Goal: Task Accomplishment & Management: Manage account settings

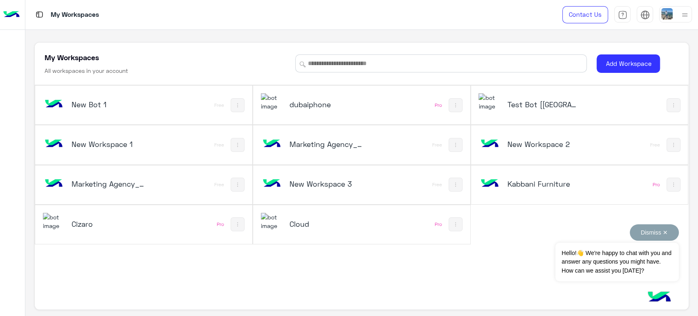
click at [657, 236] on button "Dismiss ✕" at bounding box center [654, 232] width 49 height 16
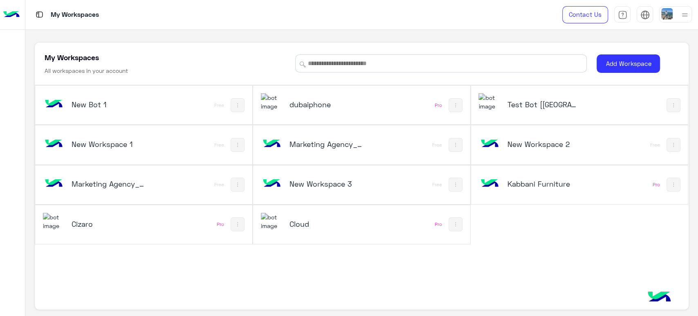
click at [522, 109] on div "Test Bot [[GEOGRAPHIC_DATA]]" at bounding box center [543, 104] width 73 height 11
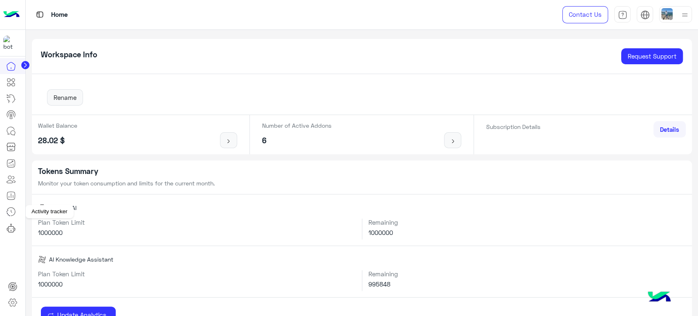
click at [10, 212] on icon at bounding box center [11, 211] width 10 height 10
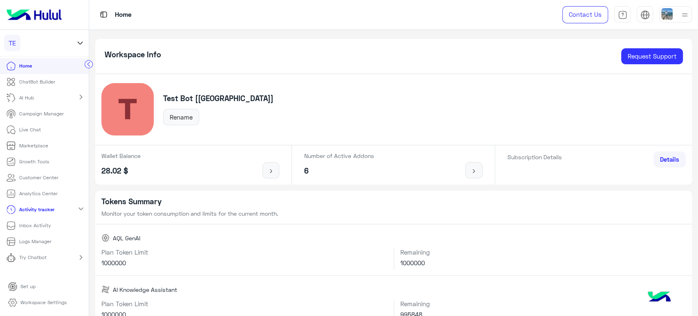
click at [34, 241] on p "Logs Manager" at bounding box center [35, 240] width 32 height 7
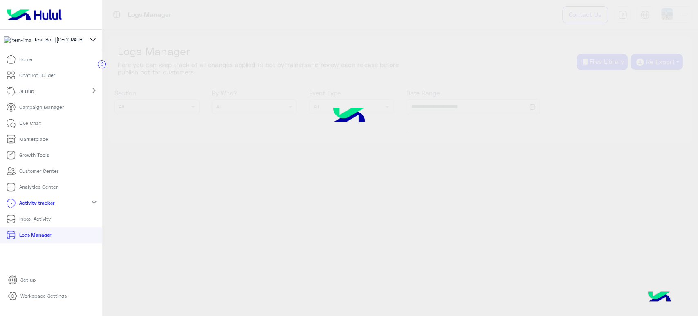
click at [98, 65] on circle at bounding box center [102, 64] width 8 height 8
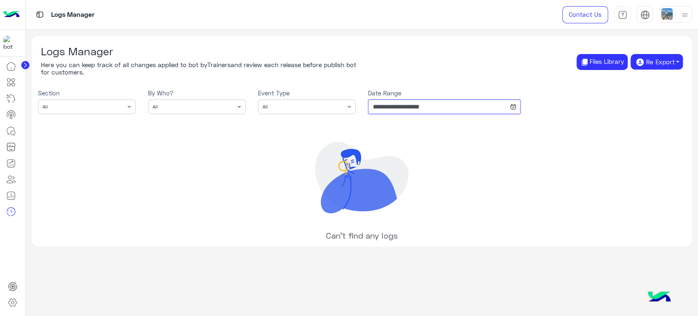
click at [392, 102] on input "**********" at bounding box center [444, 106] width 153 height 15
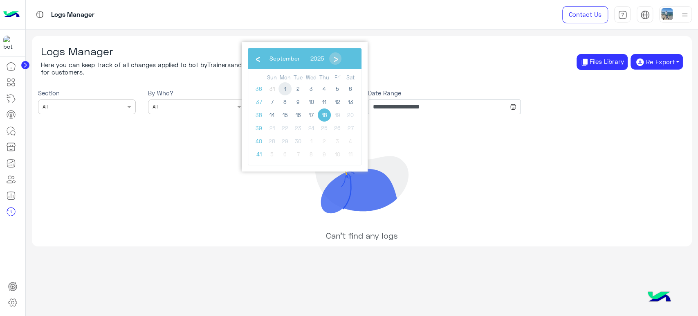
click at [287, 86] on span "1" at bounding box center [284, 88] width 13 height 13
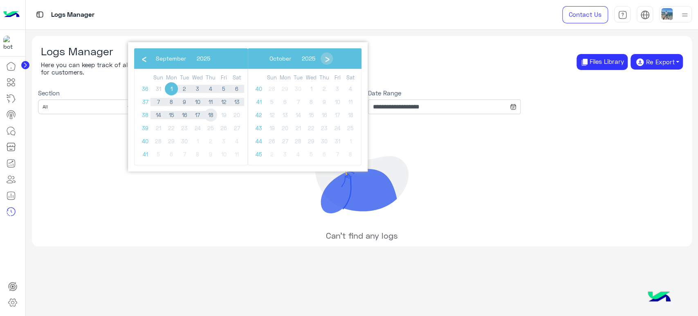
click at [209, 115] on span "18" at bounding box center [210, 114] width 13 height 13
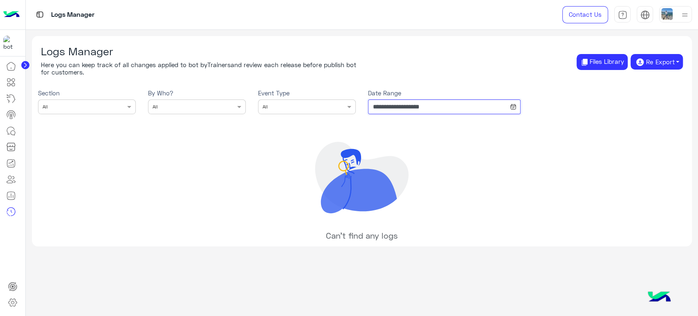
click at [394, 110] on input "**********" at bounding box center [444, 106] width 153 height 15
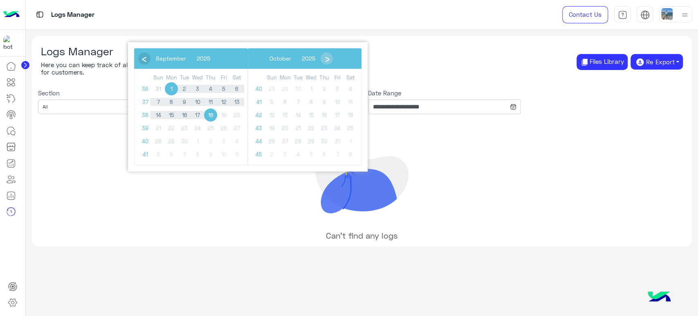
click at [141, 60] on span "‹" at bounding box center [144, 58] width 12 height 12
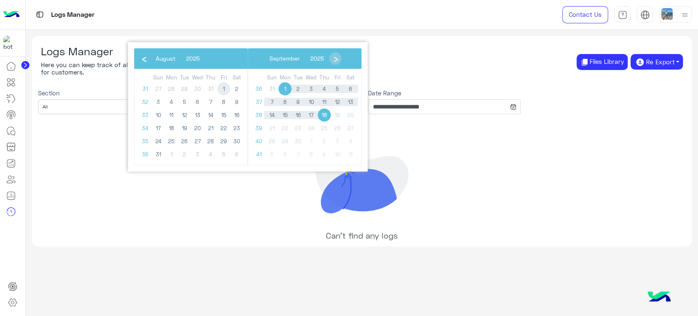
click at [222, 89] on span "1" at bounding box center [223, 88] width 13 height 13
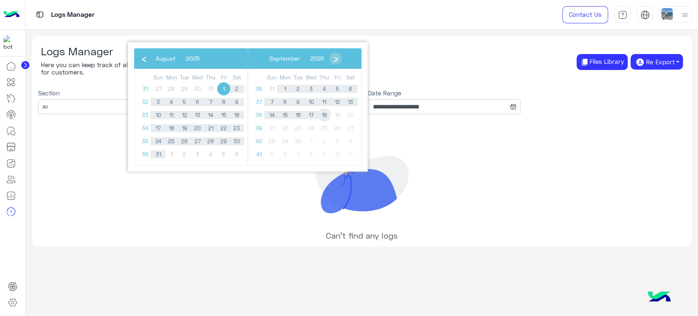
click at [326, 112] on span "18" at bounding box center [324, 114] width 13 height 13
type input "**********"
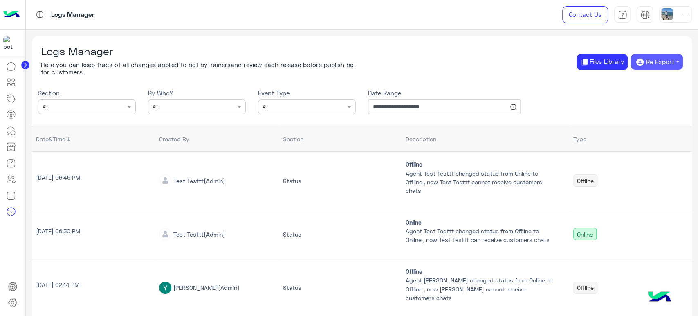
click at [644, 65] on button "Re Export" at bounding box center [656, 62] width 52 height 16
click at [662, 78] on button "PDF" at bounding box center [656, 80] width 39 height 13
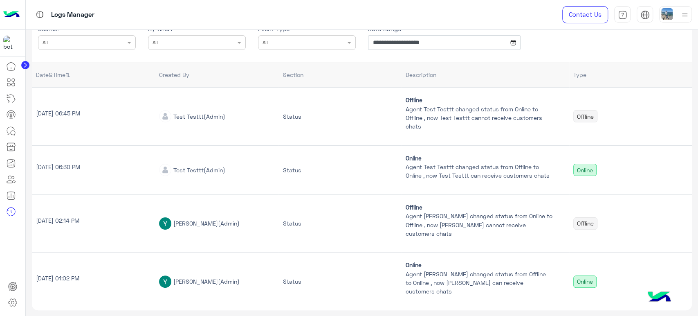
scroll to position [72, 0]
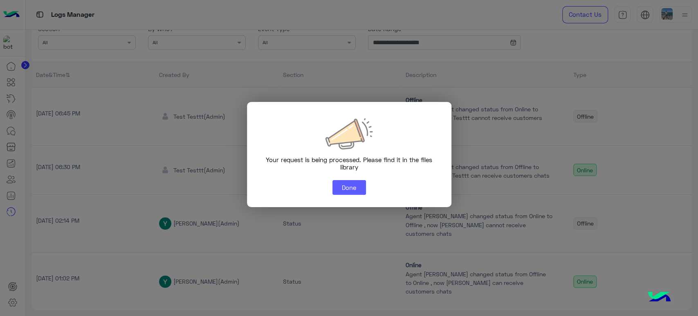
click at [346, 184] on button "Done" at bounding box center [349, 187] width 34 height 15
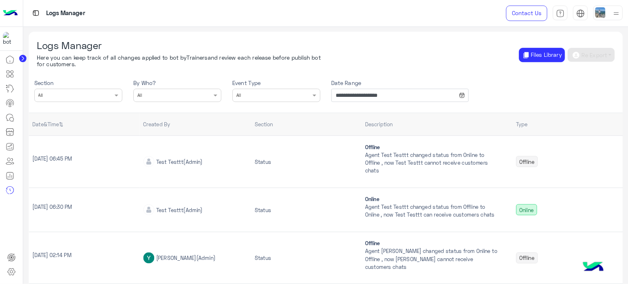
scroll to position [0, 0]
click at [584, 60] on button "Files Library" at bounding box center [601, 62] width 51 height 16
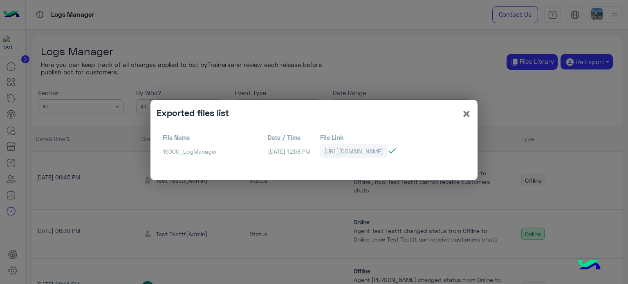
click at [383, 150] on link "https://bots-resources.s3.amazonaws.com/PlatformAttachments/LIVE/16000/16000_Lo…" at bounding box center [353, 150] width 67 height 13
click at [464, 111] on span "×" at bounding box center [467, 113] width 10 height 18
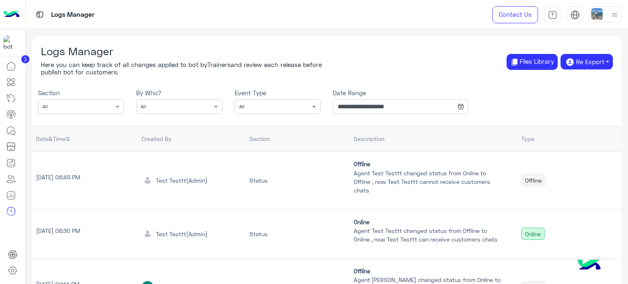
click at [589, 53] on div "Logs Manager Here you can keep track of all changes applied to bot by Trainers …" at bounding box center [327, 57] width 590 height 43
click at [589, 63] on button "Re Export" at bounding box center [586, 62] width 52 height 16
click at [589, 82] on button "PDF" at bounding box center [586, 80] width 39 height 13
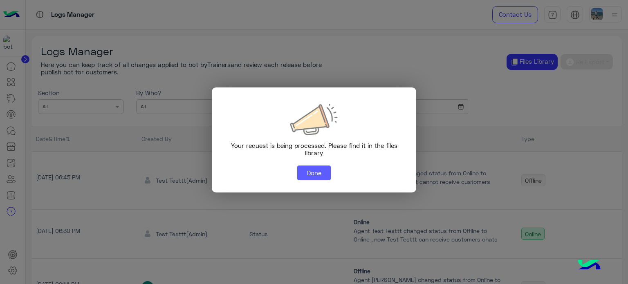
click at [316, 169] on button "Done" at bounding box center [314, 173] width 34 height 15
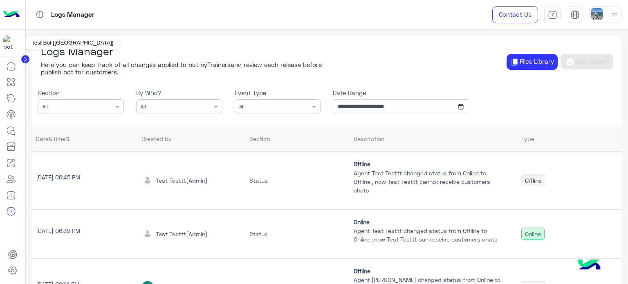
click at [5, 12] on img at bounding box center [11, 14] width 16 height 17
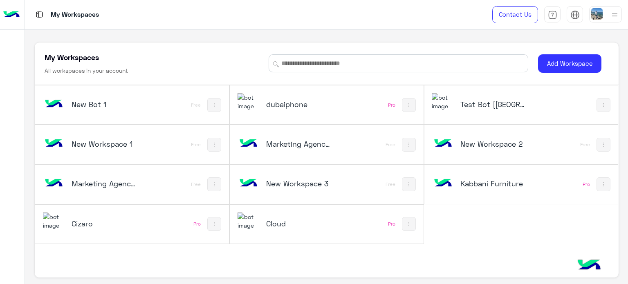
click at [495, 112] on div "Test Bot [[GEOGRAPHIC_DATA]]" at bounding box center [485, 105] width 107 height 24
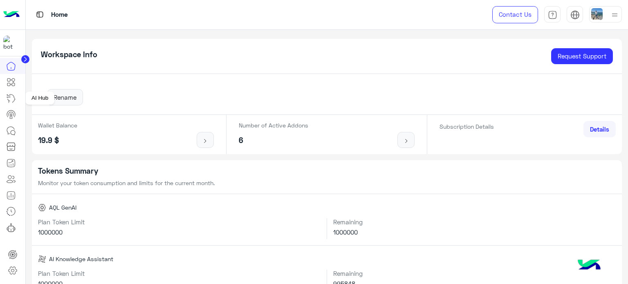
click at [13, 95] on icon at bounding box center [11, 99] width 10 height 10
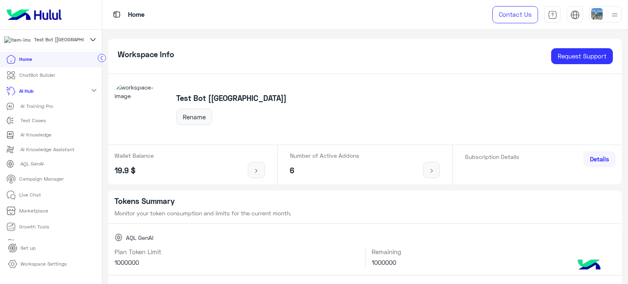
click at [44, 153] on p "AI Knowledge Assistant" at bounding box center [47, 149] width 54 height 7
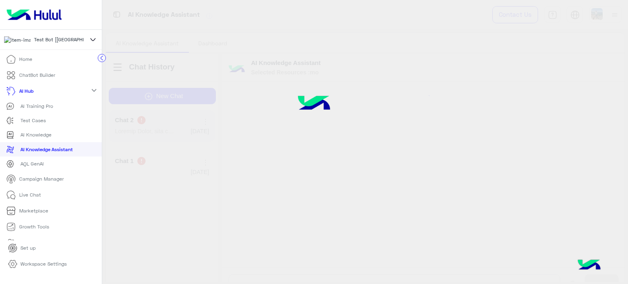
scroll to position [251, 0]
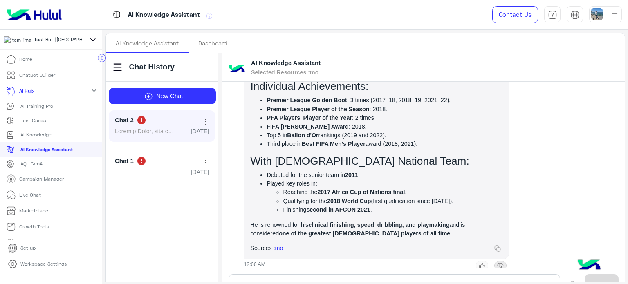
click at [98, 61] on circle at bounding box center [102, 58] width 8 height 8
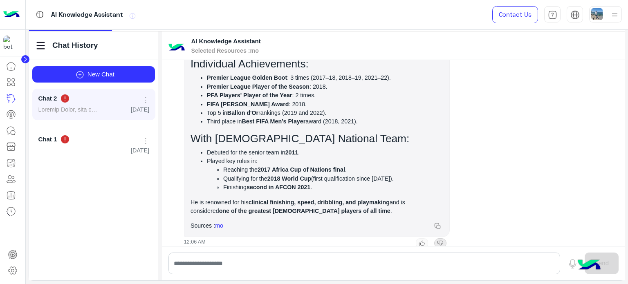
scroll to position [23, 0]
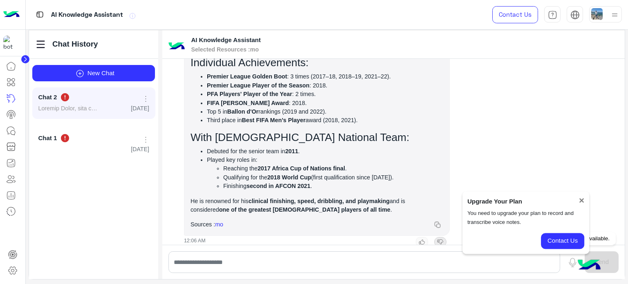
click at [613, 261] on div "Send" at bounding box center [602, 262] width 34 height 22
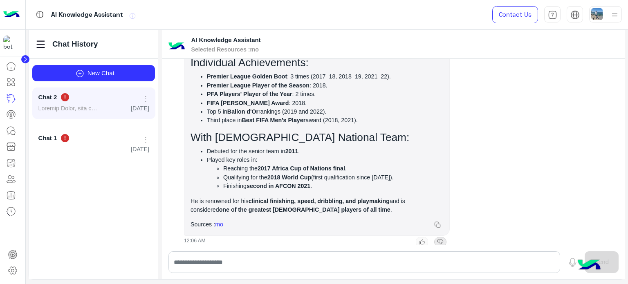
click at [607, 259] on div "Send" at bounding box center [602, 262] width 34 height 22
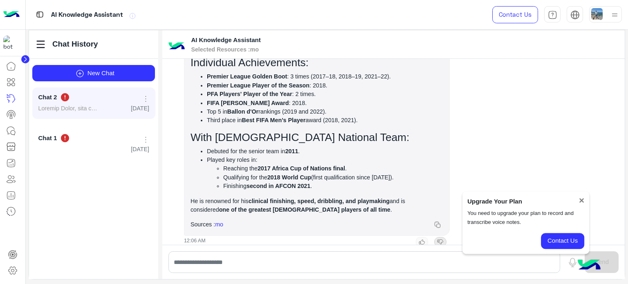
click at [615, 219] on div "Mohamed Salah, full name Mohamed Salah Hamed Mahrous Ghaly , is an Egyptian pro…" at bounding box center [394, 45] width 456 height 403
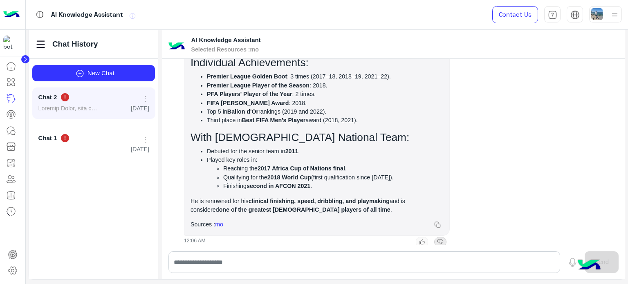
click at [585, 266] on img at bounding box center [589, 265] width 29 height 29
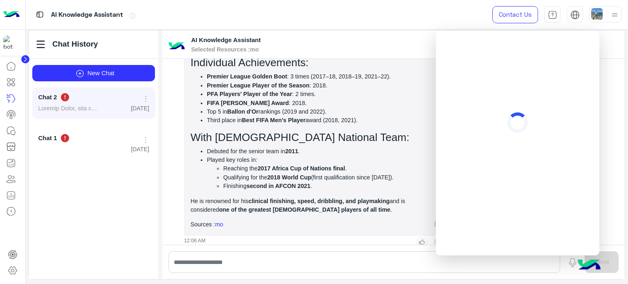
click at [587, 266] on img at bounding box center [589, 265] width 29 height 29
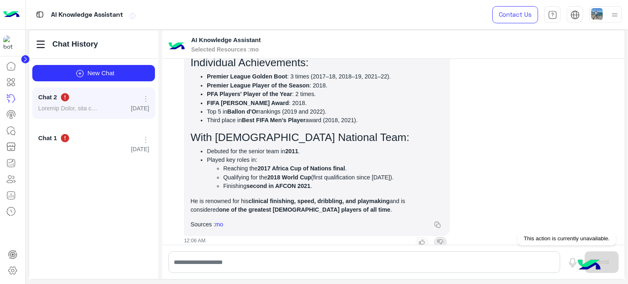
click at [604, 264] on div "Send" at bounding box center [602, 262] width 34 height 22
click at [597, 264] on img at bounding box center [589, 265] width 29 height 29
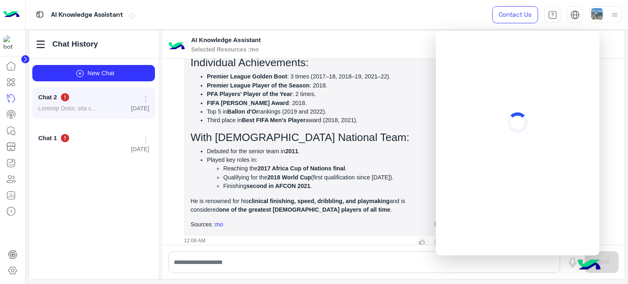
click at [597, 264] on img at bounding box center [589, 265] width 29 height 29
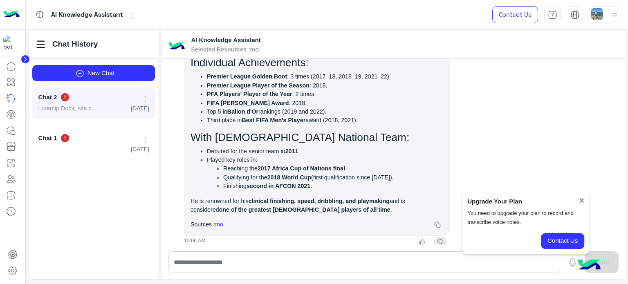
click at [599, 186] on div "Mohamed Salah, full name Mohamed Salah Hamed Mahrous Ghaly , is an Egyptian pro…" at bounding box center [394, 45] width 456 height 403
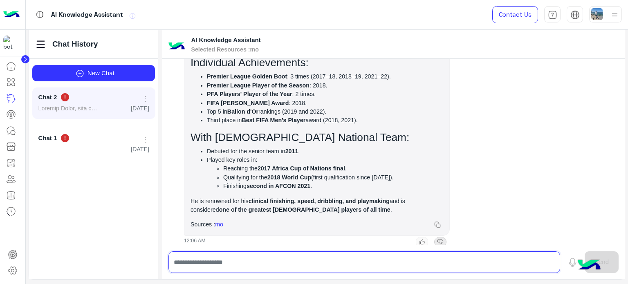
click at [458, 259] on input "text" at bounding box center [364, 262] width 392 height 22
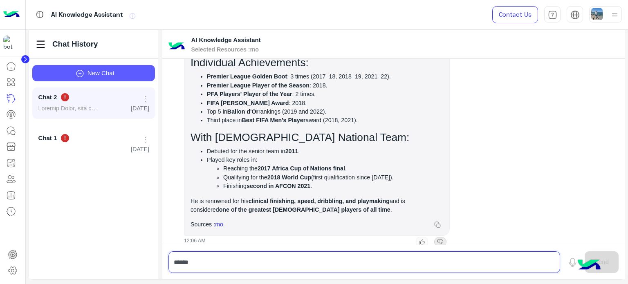
type input "*****"
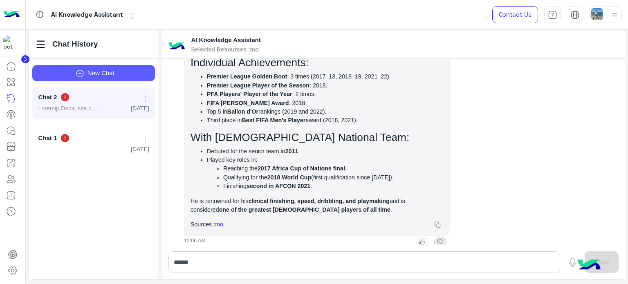
click at [123, 73] on button "New Chat" at bounding box center [93, 73] width 123 height 16
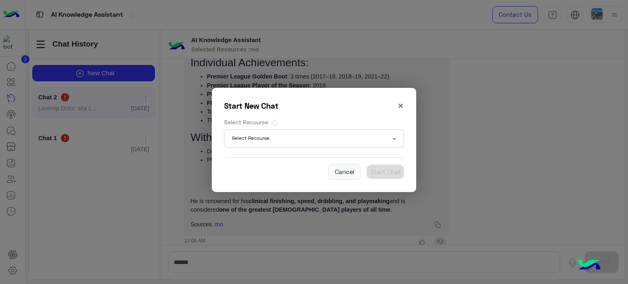
click at [289, 142] on input "text" at bounding box center [303, 139] width 143 height 7
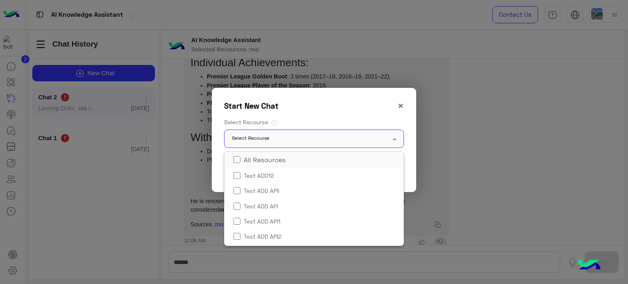
click at [286, 159] on span "All Resources" at bounding box center [264, 160] width 48 height 10
click at [327, 117] on div "Start New Chat × Select Recourse Select Recourse All Resources All Resources Te…" at bounding box center [314, 140] width 192 height 92
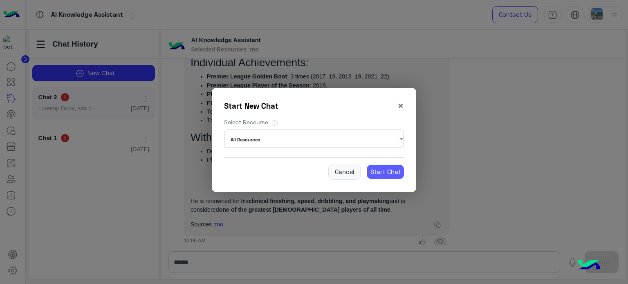
click at [388, 170] on button "Start Chat" at bounding box center [385, 172] width 37 height 15
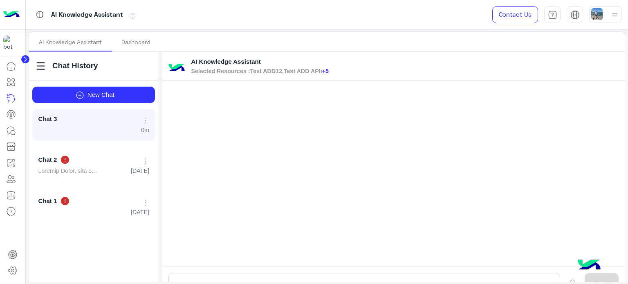
scroll to position [0, 0]
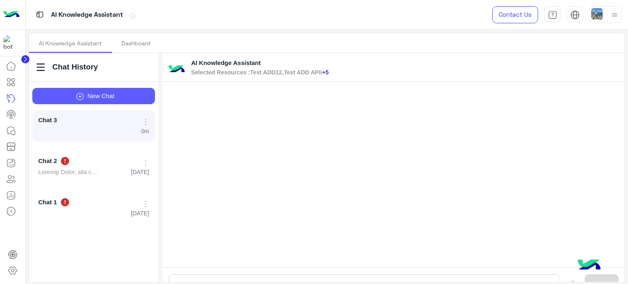
click at [113, 96] on span "New Chat" at bounding box center [100, 95] width 27 height 7
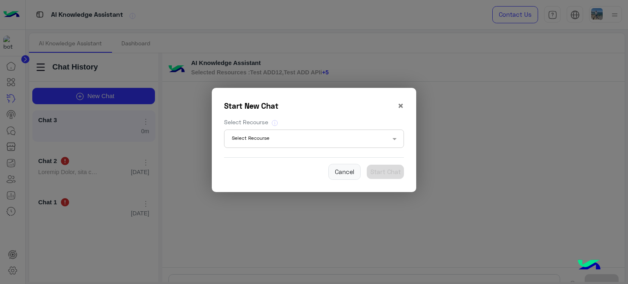
click at [310, 141] on input "text" at bounding box center [303, 139] width 143 height 7
click at [338, 109] on div "Start New Chat ×" at bounding box center [314, 105] width 180 height 11
click at [401, 108] on span "×" at bounding box center [400, 105] width 7 height 13
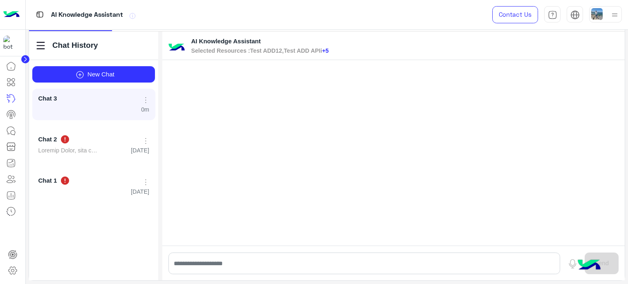
scroll to position [23, 0]
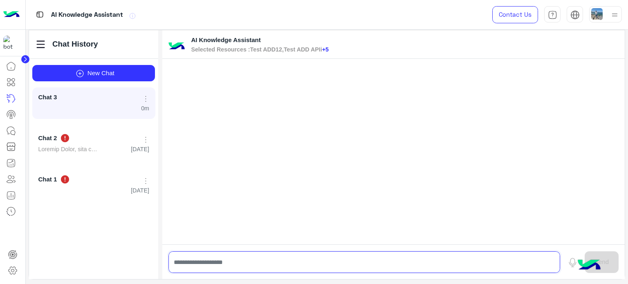
click at [434, 254] on input "text" at bounding box center [364, 262] width 392 height 22
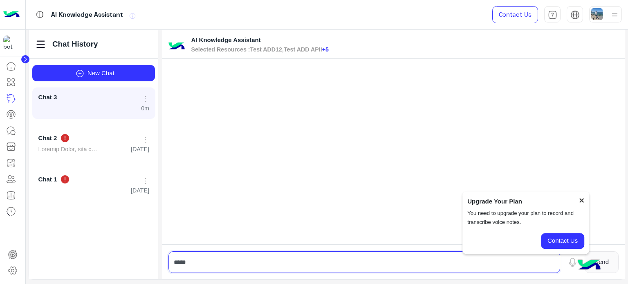
type input "*****"
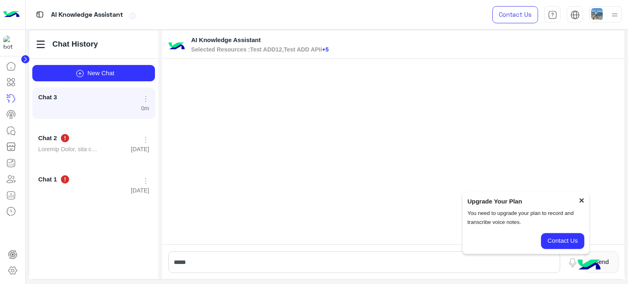
click at [580, 197] on span "×" at bounding box center [581, 200] width 5 height 10
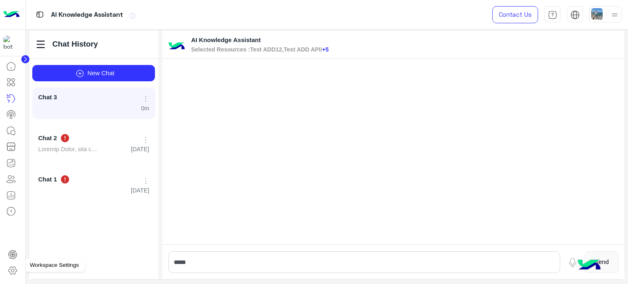
click at [14, 270] on icon at bounding box center [13, 271] width 10 height 10
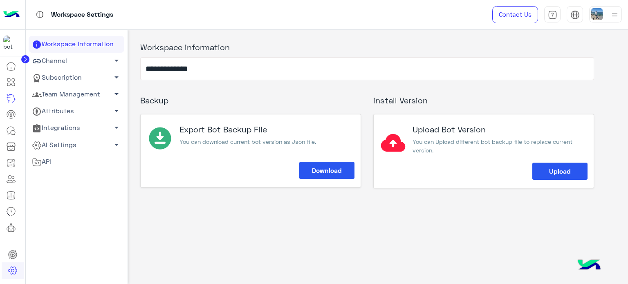
click at [88, 99] on link "Team Management arrow_drop_down" at bounding box center [77, 94] width 96 height 17
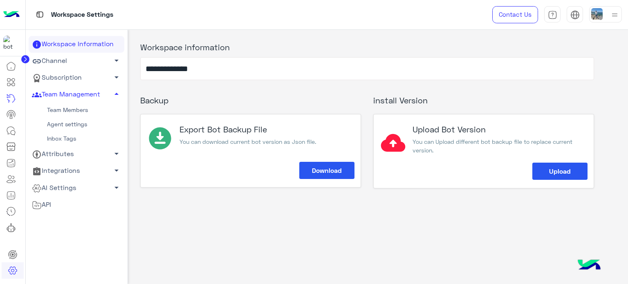
click at [74, 122] on link "Agent settings" at bounding box center [77, 124] width 96 height 14
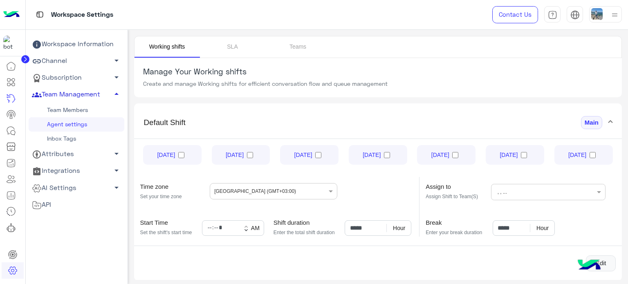
click at [87, 96] on link "Team Management arrow_drop_up" at bounding box center [77, 94] width 96 height 17
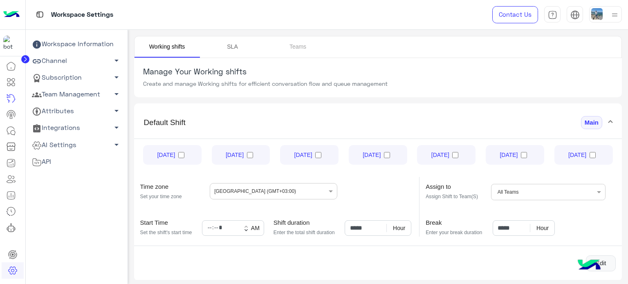
click at [231, 44] on link "SLA" at bounding box center [232, 46] width 65 height 21
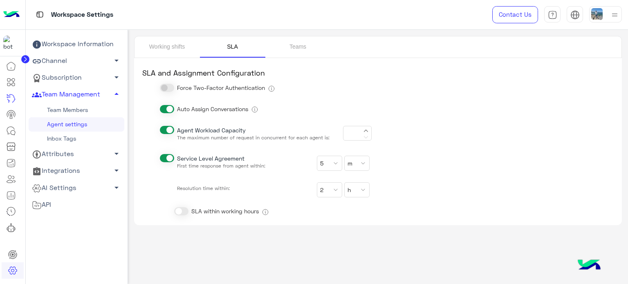
click at [54, 78] on link "Subscription arrow_drop_down" at bounding box center [77, 77] width 96 height 17
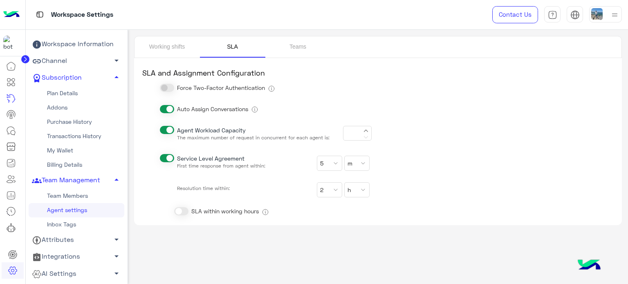
click at [61, 108] on link "Addons" at bounding box center [77, 108] width 96 height 14
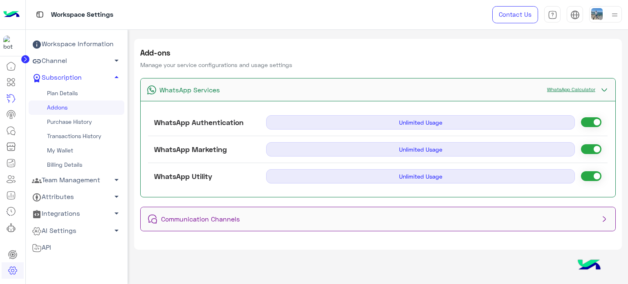
click at [332, 213] on div "Communication Channels" at bounding box center [378, 219] width 475 height 24
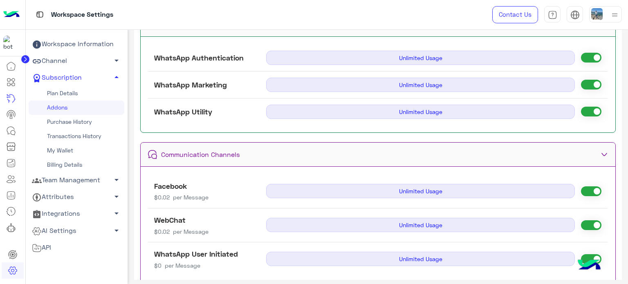
scroll to position [62, 0]
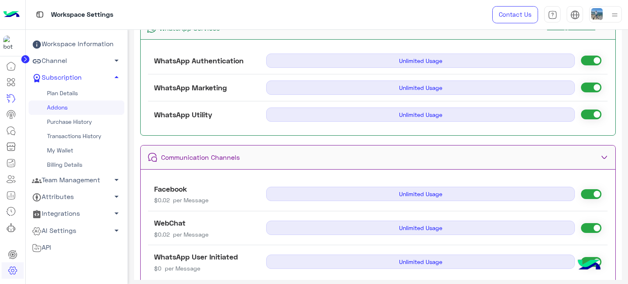
click at [72, 97] on link "Plan Details" at bounding box center [77, 93] width 96 height 14
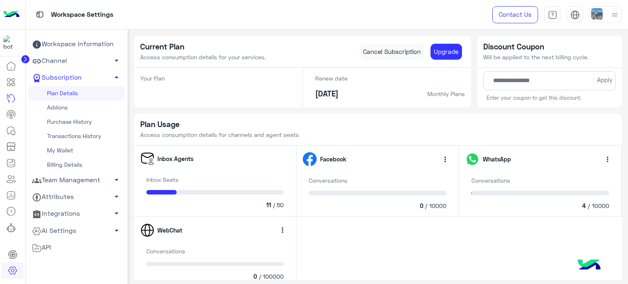
click at [69, 166] on link "Billing Details" at bounding box center [77, 165] width 96 height 14
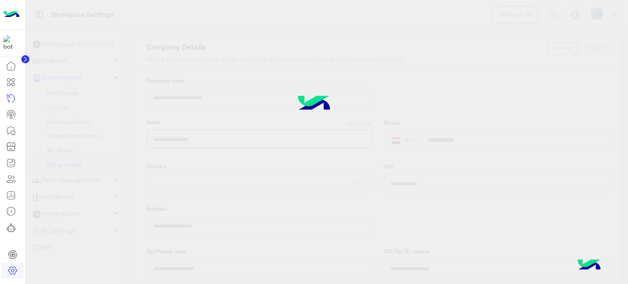
type input "**********"
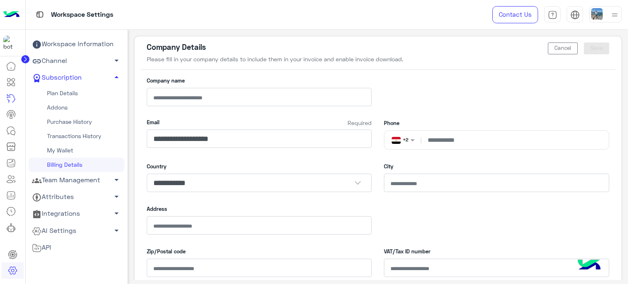
click at [84, 43] on link "Workspace Information" at bounding box center [77, 44] width 96 height 17
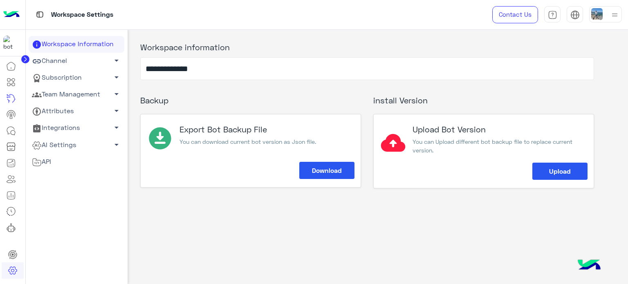
click at [80, 67] on link "Channel arrow_drop_down" at bounding box center [77, 61] width 96 height 17
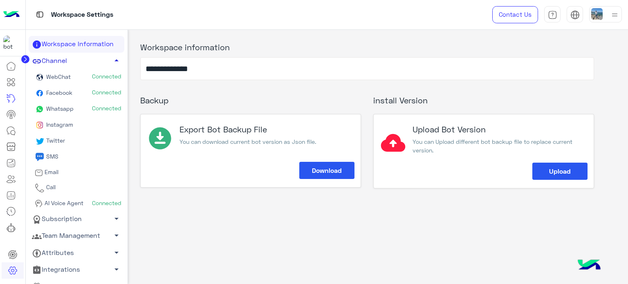
click at [85, 61] on link "Channel arrow_drop_up" at bounding box center [77, 61] width 96 height 17
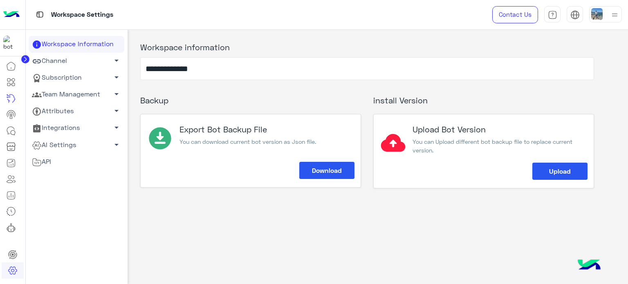
click at [78, 148] on link "AI Settings arrow_drop_down" at bounding box center [77, 145] width 96 height 17
click at [72, 161] on link "Conversational AI Models" at bounding box center [77, 160] width 96 height 14
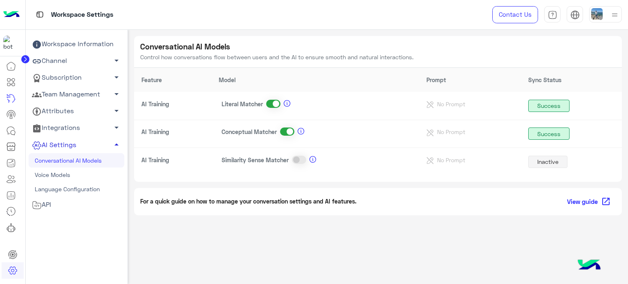
click at [81, 146] on link "AI Settings arrow_drop_up" at bounding box center [77, 145] width 96 height 17
click at [65, 173] on ul "Workspace Information Channel arrow_drop_down Subscription arrow_drop_down Team…" at bounding box center [77, 121] width 96 height 171
click at [70, 165] on div "API" at bounding box center [77, 162] width 90 height 11
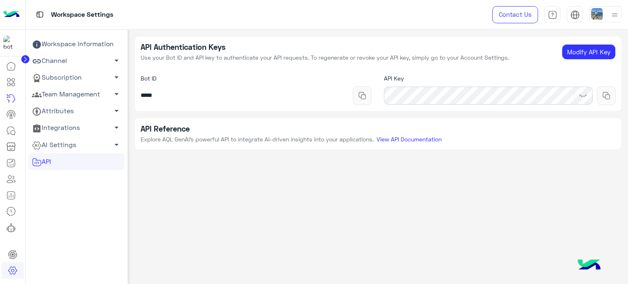
click at [28, 59] on circle at bounding box center [25, 59] width 8 height 8
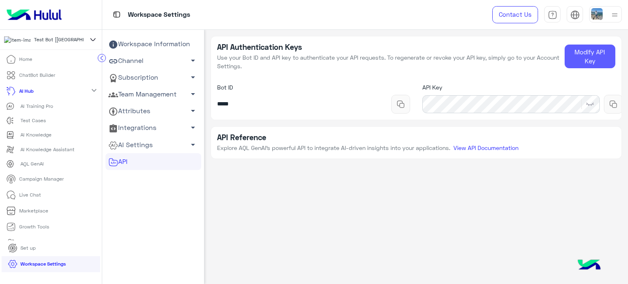
click at [591, 54] on button "Modify API Key" at bounding box center [590, 57] width 51 height 24
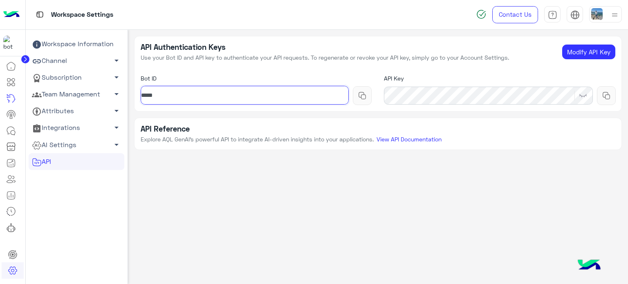
click at [183, 89] on input "*****" at bounding box center [245, 95] width 208 height 19
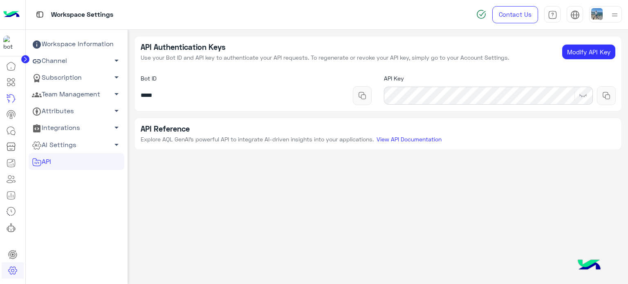
click at [310, 76] on div "Bot ID *****" at bounding box center [256, 89] width 231 height 31
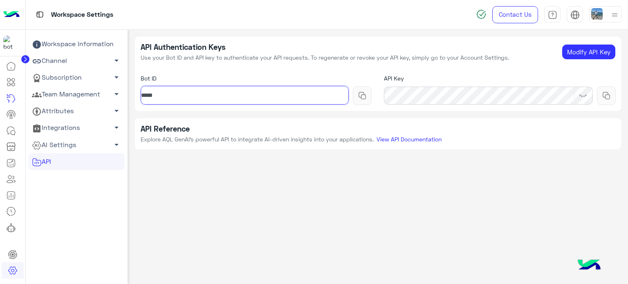
click at [301, 92] on input "*****" at bounding box center [245, 95] width 208 height 19
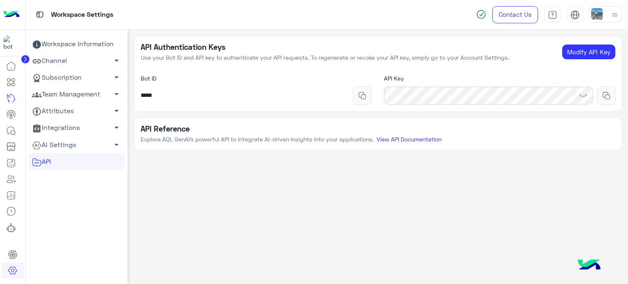
click at [365, 63] on div "API Authentication Keys Use your Bot ID and API key to authenticate your API re…" at bounding box center [377, 52] width 487 height 32
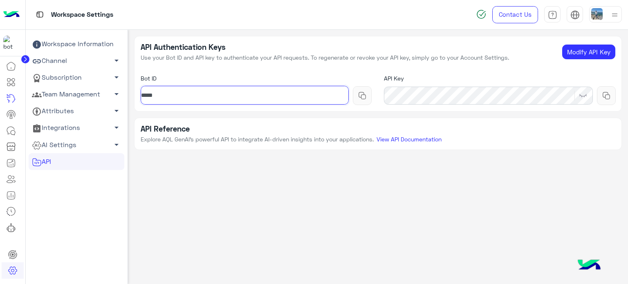
click at [286, 93] on input "*****" at bounding box center [245, 95] width 208 height 19
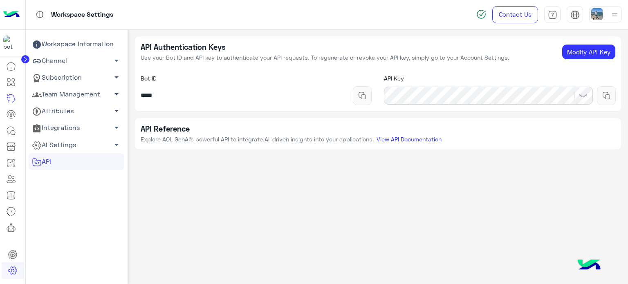
click at [327, 73] on div "Bot ID *****" at bounding box center [256, 89] width 244 height 43
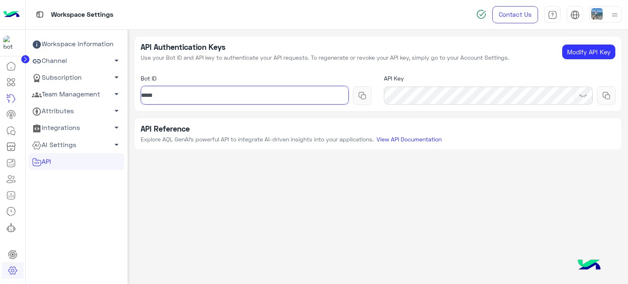
click at [317, 102] on input "*****" at bounding box center [245, 95] width 208 height 19
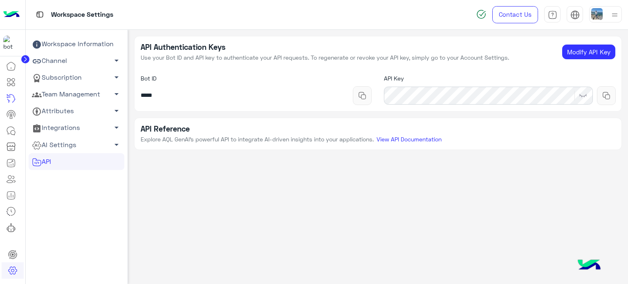
click at [316, 72] on div "Bot ID *****" at bounding box center [256, 89] width 244 height 43
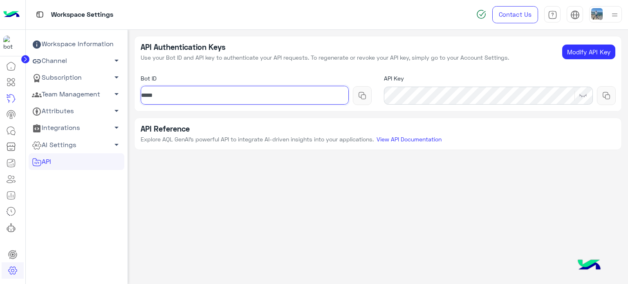
click at [295, 96] on input "*****" at bounding box center [245, 95] width 208 height 19
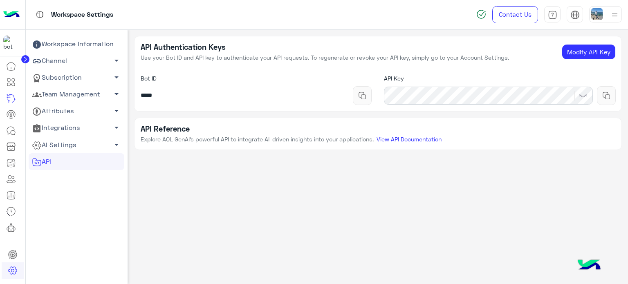
click at [301, 69] on div "Bot ID *****" at bounding box center [256, 89] width 244 height 43
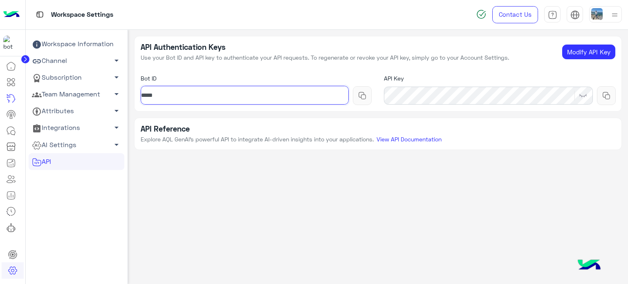
click at [277, 97] on input "*****" at bounding box center [245, 95] width 208 height 19
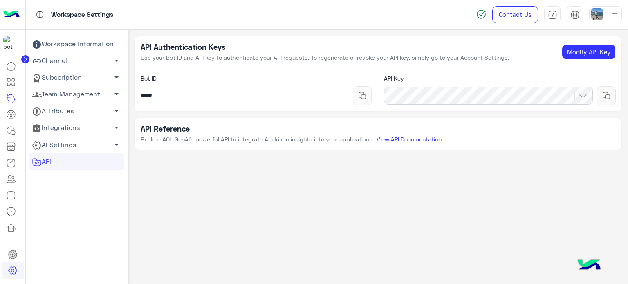
click at [431, 175] on div "API Authentication Keys Use your Bot ID and API key to authenticate your API re…" at bounding box center [378, 155] width 500 height 251
click at [381, 178] on div "API Authentication Keys Use your Bot ID and API key to authenticate your API re…" at bounding box center [378, 155] width 500 height 251
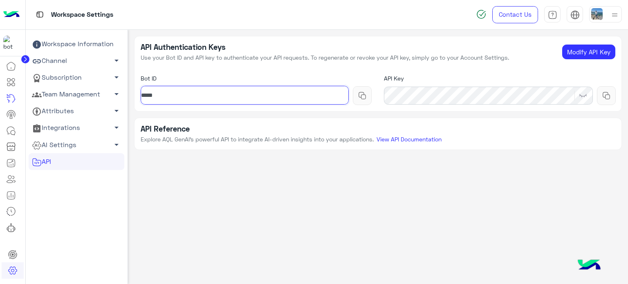
click at [307, 96] on input "*****" at bounding box center [245, 95] width 208 height 19
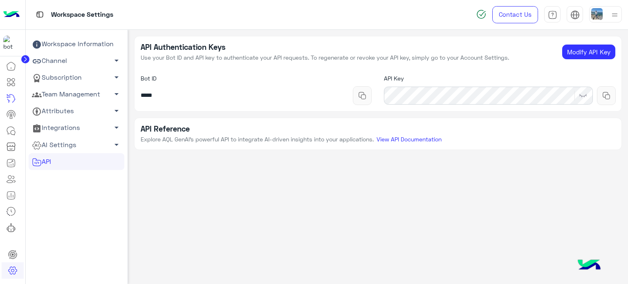
click at [369, 175] on div "API Authentication Keys Use your Bot ID and API key to authenticate your API re…" at bounding box center [378, 155] width 500 height 251
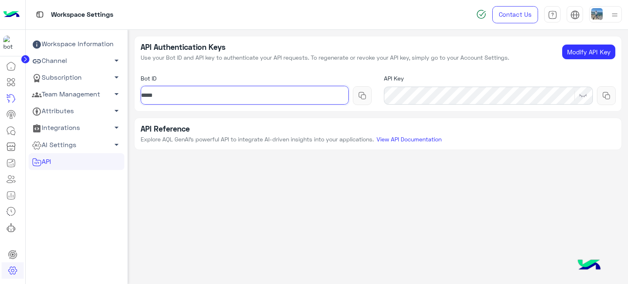
click at [322, 101] on input "*****" at bounding box center [245, 95] width 208 height 19
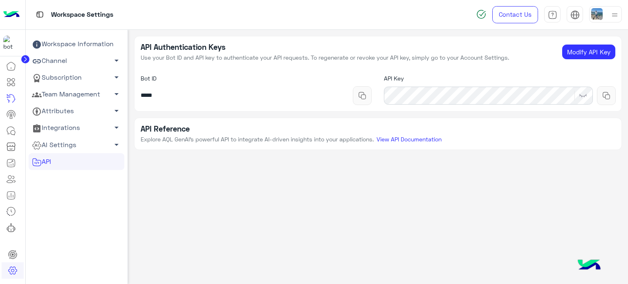
click at [316, 73] on div "Bot ID *****" at bounding box center [256, 89] width 244 height 43
click at [348, 189] on div "API Authentication Keys Use your Bot ID and API key to authenticate your API re…" at bounding box center [378, 155] width 500 height 251
click at [585, 99] on img at bounding box center [583, 96] width 8 height 8
click at [585, 96] on img at bounding box center [583, 96] width 8 height 8
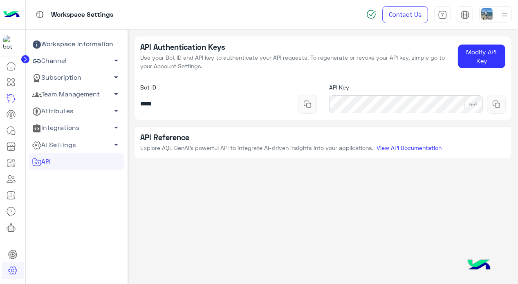
click at [477, 103] on img at bounding box center [473, 104] width 8 height 8
click at [298, 95] on button at bounding box center [307, 104] width 19 height 19
click at [371, 189] on div "API Authentication Keys Use your Bot ID and API key to authenticate your API re…" at bounding box center [323, 155] width 390 height 251
click at [475, 55] on button "Modify API Key" at bounding box center [481, 57] width 47 height 24
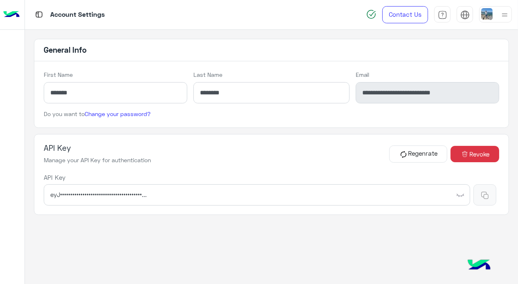
click at [422, 152] on button "Regenrate" at bounding box center [418, 154] width 58 height 17
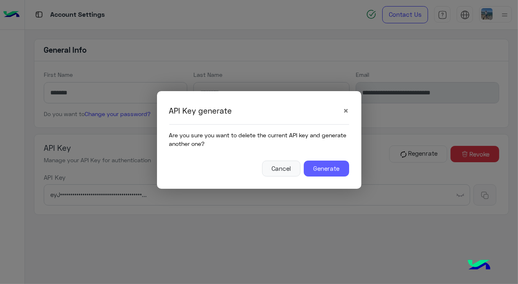
click at [338, 164] on button "Generate" at bounding box center [326, 169] width 45 height 16
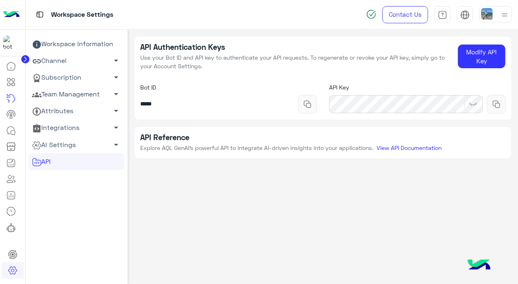
click at [203, 20] on div "Workspace Settings" at bounding box center [190, 14] width 328 height 29
click at [399, 79] on div "API Key" at bounding box center [417, 98] width 188 height 43
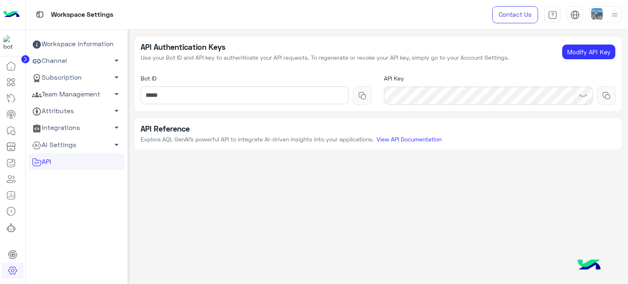
click at [294, 67] on div "API Authentication Keys Use your Bot ID and API key to authenticate your API re…" at bounding box center [377, 52] width 487 height 32
drag, startPoint x: 515, startPoint y: 71, endPoint x: 528, endPoint y: 71, distance: 12.7
click at [515, 71] on div "API Key" at bounding box center [500, 89] width 244 height 43
click at [518, 96] on img at bounding box center [583, 96] width 8 height 8
click at [518, 96] on img at bounding box center [606, 96] width 8 height 8
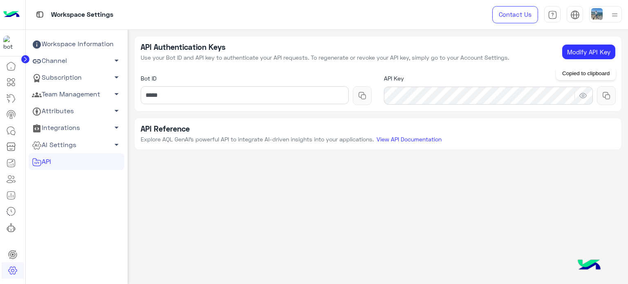
click at [468, 168] on div "API Authentication Keys Use your Bot ID and API key to authenticate your API re…" at bounding box center [378, 155] width 500 height 251
click at [518, 94] on img at bounding box center [606, 96] width 8 height 8
click at [518, 165] on div "API Authentication Keys Use your Bot ID and API key to authenticate your API re…" at bounding box center [378, 155] width 500 height 251
click at [518, 96] on img at bounding box center [606, 96] width 8 height 8
click at [356, 96] on button at bounding box center [362, 95] width 19 height 19
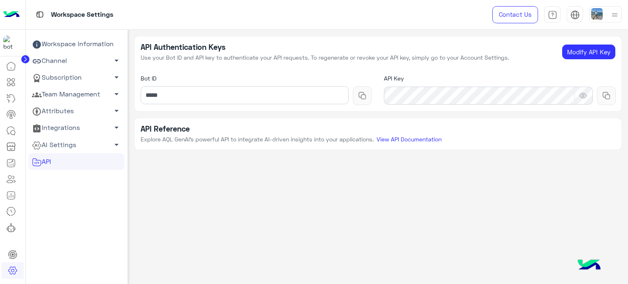
click at [518, 92] on img at bounding box center [606, 96] width 8 height 8
click at [518, 99] on button at bounding box center [606, 95] width 19 height 19
click at [518, 166] on div "API Authentication Keys Use your Bot ID and API key to authenticate your API re…" at bounding box center [378, 155] width 500 height 251
click at [518, 98] on img at bounding box center [606, 96] width 8 height 8
click at [518, 56] on button "Modify API Key" at bounding box center [589, 52] width 54 height 15
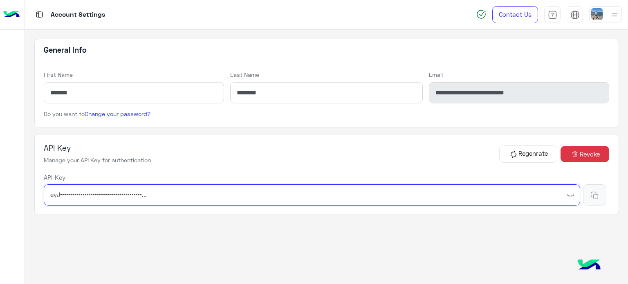
click at [405, 192] on span "eyJ••••••••••••••••••••••••••••••••••••••••..." at bounding box center [312, 194] width 536 height 21
click at [373, 195] on span "eyJ••••••••••••••••••••••••••••••••••••••••..." at bounding box center [312, 194] width 536 height 21
click at [190, 189] on span "eyJ••••••••••••••••••••••••••••••••••••••••..." at bounding box center [312, 194] width 536 height 21
drag, startPoint x: 132, startPoint y: 190, endPoint x: 111, endPoint y: 192, distance: 20.9
click at [129, 191] on span "eyJ••••••••••••••••••••••••••••••••••••••••..." at bounding box center [312, 194] width 536 height 21
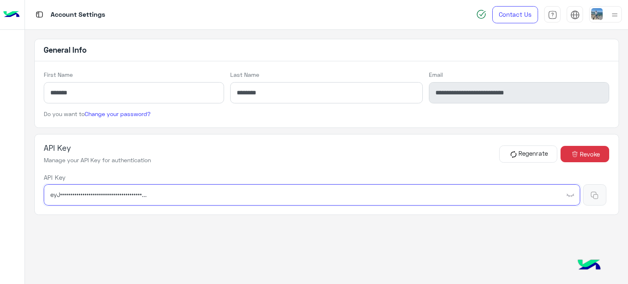
click at [100, 192] on span "eyJ••••••••••••••••••••••••••••••••••••••••..." at bounding box center [312, 194] width 536 height 21
click at [94, 194] on span "eyJ••••••••••••••••••••••••••••••••••••••••..." at bounding box center [312, 194] width 536 height 21
click at [518, 193] on img "button" at bounding box center [570, 195] width 8 height 8
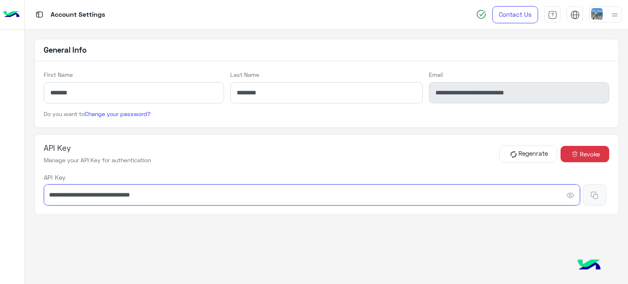
click at [388, 201] on input "**********" at bounding box center [312, 194] width 536 height 21
click at [375, 204] on input "**********" at bounding box center [312, 194] width 536 height 21
click at [241, 197] on input "**********" at bounding box center [312, 194] width 536 height 21
click at [205, 192] on input "**********" at bounding box center [312, 194] width 536 height 21
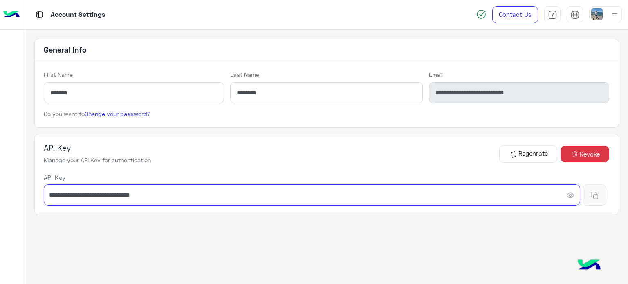
click at [205, 192] on input "**********" at bounding box center [312, 194] width 536 height 21
click at [13, 21] on img at bounding box center [11, 14] width 16 height 17
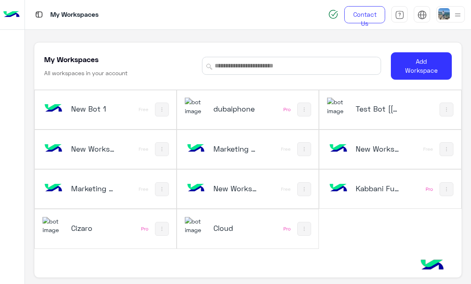
click at [389, 111] on h5 "Test Bot [[GEOGRAPHIC_DATA]]" at bounding box center [378, 109] width 45 height 10
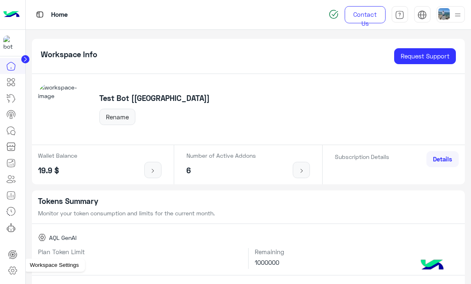
click at [13, 271] on icon at bounding box center [13, 271] width 10 height 10
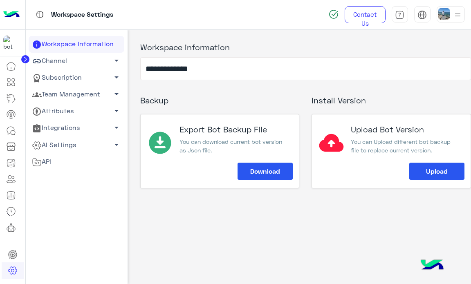
click at [44, 167] on span "API" at bounding box center [41, 162] width 19 height 11
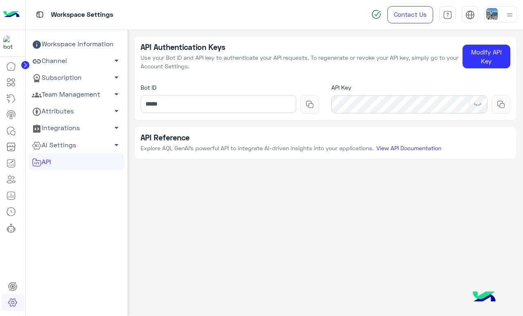
drag, startPoint x: 470, startPoint y: 54, endPoint x: 345, endPoint y: 71, distance: 125.9
click at [345, 71] on div "API Authentication Keys Use your Bot ID and API key to authenticate your API re…" at bounding box center [325, 56] width 383 height 40
click at [504, 103] on img at bounding box center [501, 104] width 8 height 8
click at [476, 104] on img at bounding box center [478, 104] width 8 height 8
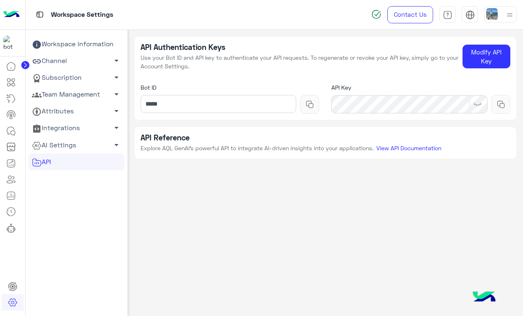
click at [419, 78] on div "API Key" at bounding box center [420, 98] width 191 height 43
click at [273, 224] on div "API Authentication Keys Use your Bot ID and API key to authenticate your API re…" at bounding box center [326, 171] width 396 height 282
click at [479, 102] on img at bounding box center [478, 104] width 8 height 8
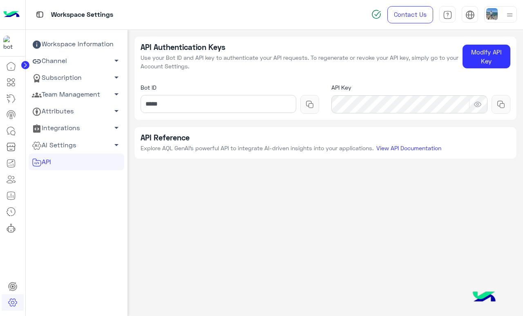
click at [501, 103] on img at bounding box center [501, 104] width 8 height 8
click at [504, 103] on img at bounding box center [501, 104] width 8 height 8
click at [417, 185] on div "API Authentication Keys Use your Bot ID and API key to authenticate your API re…" at bounding box center [326, 171] width 396 height 282
click at [228, 104] on input "*****" at bounding box center [219, 104] width 156 height 18
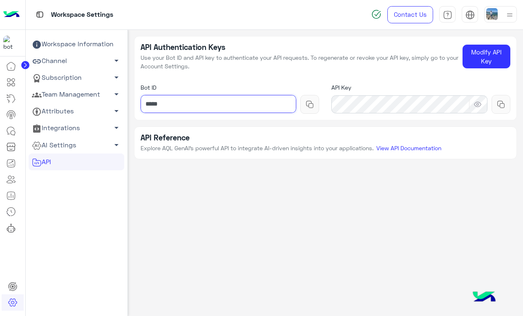
click at [228, 104] on input "*****" at bounding box center [219, 104] width 156 height 18
type input "****"
click at [274, 234] on div "API Authentication Keys Use your Bot ID and API key to authenticate your API re…" at bounding box center [326, 171] width 396 height 282
click at [307, 106] on img at bounding box center [310, 104] width 8 height 8
click at [313, 186] on div "API Authentication Keys Use your Bot ID and API key to authenticate your API re…" at bounding box center [326, 171] width 396 height 282
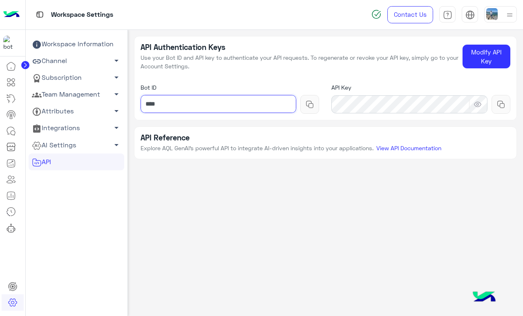
click at [228, 111] on input "****" at bounding box center [219, 104] width 156 height 18
click at [300, 95] on button at bounding box center [309, 104] width 19 height 19
click at [250, 173] on div "API Authentication Keys Use your Bot ID and API key to authenticate your API re…" at bounding box center [326, 171] width 396 height 282
click at [479, 35] on div "API Authentication Keys Use your Bot ID and API key to authenticate your API re…" at bounding box center [326, 171] width 396 height 282
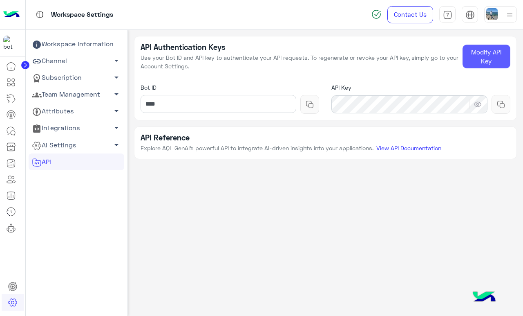
click at [478, 50] on button "Modify API Key" at bounding box center [487, 57] width 48 height 24
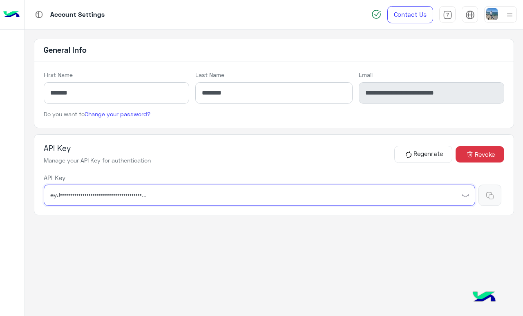
click at [114, 195] on span "eyJ••••••••••••••••••••••••••••••••••••••••..." at bounding box center [260, 194] width 432 height 21
click at [458, 195] on span "eyJ••••••••••••••••••••••••••••••••••••••••..." at bounding box center [260, 194] width 432 height 21
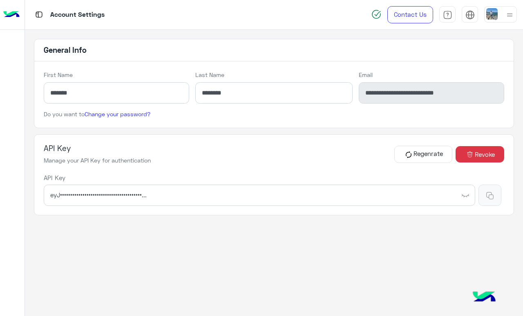
click at [464, 195] on img "button" at bounding box center [466, 195] width 8 height 8
click at [279, 169] on div "API Key Manage your API Key for authentication Regenrate Revoke API Key eyJ••••…" at bounding box center [274, 174] width 480 height 81
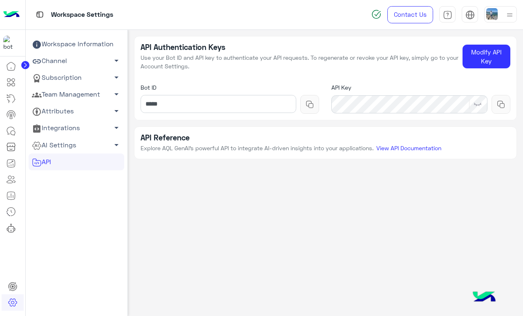
click at [243, 232] on div "API Authentication Keys Use your Bot ID and API key to authenticate your API re…" at bounding box center [326, 171] width 396 height 282
click at [213, 99] on input "*****" at bounding box center [219, 104] width 156 height 18
click at [301, 74] on div "API Authentication Keys Use your Bot ID and API key to authenticate your API re…" at bounding box center [325, 56] width 383 height 40
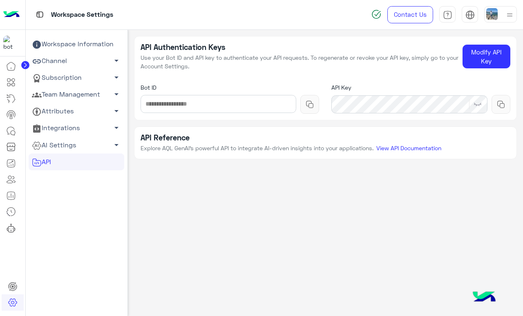
click at [475, 104] on img at bounding box center [478, 104] width 8 height 8
type input "**********"
click at [475, 128] on div "API Reference Explore AQL GenAI’s powerful API to integrate AI-driven insights …" at bounding box center [325, 142] width 383 height 33
click at [480, 106] on img at bounding box center [478, 104] width 8 height 8
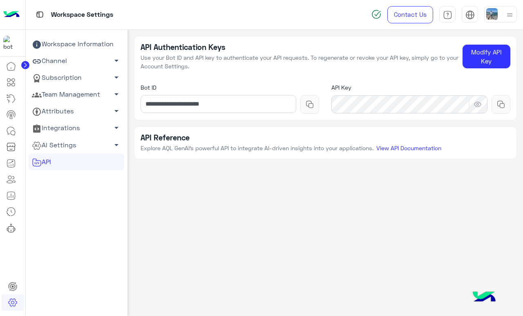
click at [498, 106] on img at bounding box center [501, 104] width 8 height 8
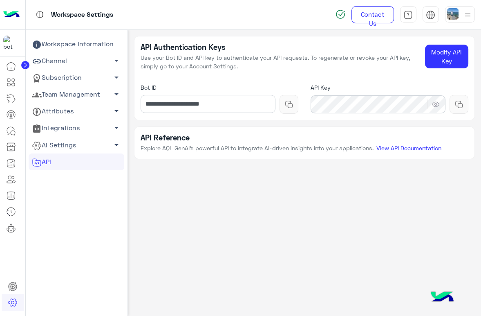
click at [294, 182] on div "**********" at bounding box center [305, 171] width 354 height 282
click at [77, 45] on link "Workspace Information" at bounding box center [77, 44] width 96 height 17
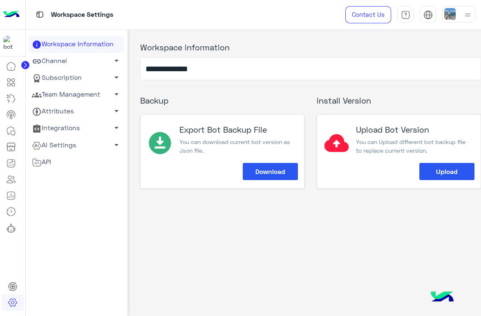
click at [57, 155] on link "API" at bounding box center [77, 161] width 96 height 17
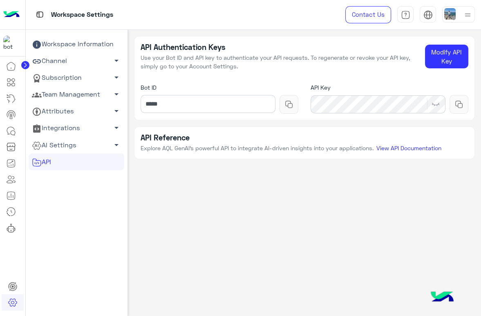
click at [77, 45] on link "Workspace Information" at bounding box center [77, 44] width 96 height 17
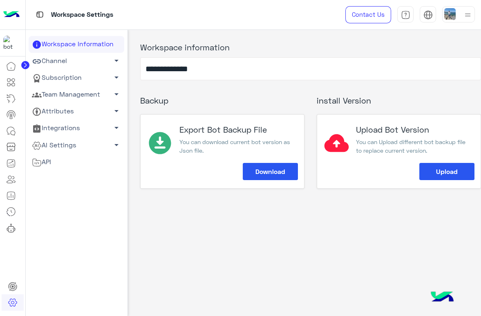
click at [51, 159] on span "API" at bounding box center [41, 162] width 19 height 11
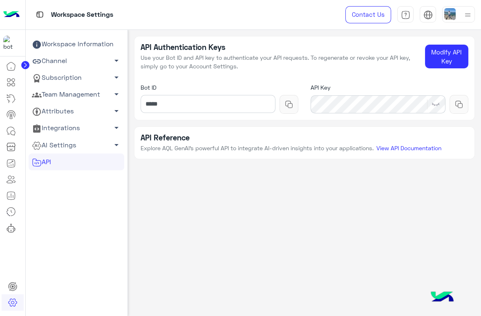
click at [243, 203] on div "API Authentication Keys Use your Bot ID and API key to authenticate your API re…" at bounding box center [305, 171] width 354 height 282
click at [220, 283] on div "API Authentication Keys Use your Bot ID and API key to authenticate your API re…" at bounding box center [305, 171] width 354 height 282
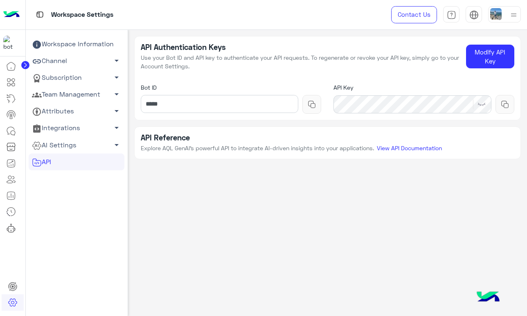
click at [239, 182] on div "API Authentication Keys Use your Bot ID and API key to authenticate your API re…" at bounding box center [327, 171] width 399 height 282
click at [239, 101] on input "*****" at bounding box center [220, 104] width 158 height 18
type input "*******"
click at [273, 204] on div "API Authentication Keys Use your Bot ID and API key to authenticate your API re…" at bounding box center [327, 171] width 399 height 282
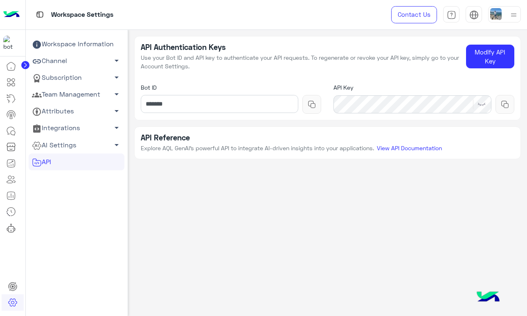
click at [308, 104] on img at bounding box center [311, 104] width 8 height 8
click at [473, 103] on div at bounding box center [479, 104] width 13 height 10
click at [226, 228] on div "API Authentication Keys Use your Bot ID and API key to authenticate your API re…" at bounding box center [327, 171] width 399 height 282
click at [481, 101] on img at bounding box center [504, 104] width 8 height 8
